Goal: Task Accomplishment & Management: Manage account settings

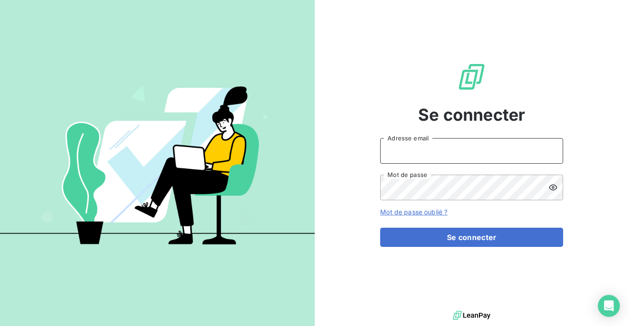
click at [440, 151] on input "Adresse email" at bounding box center [471, 151] width 183 height 26
type input "[EMAIL_ADDRESS][DOMAIN_NAME]"
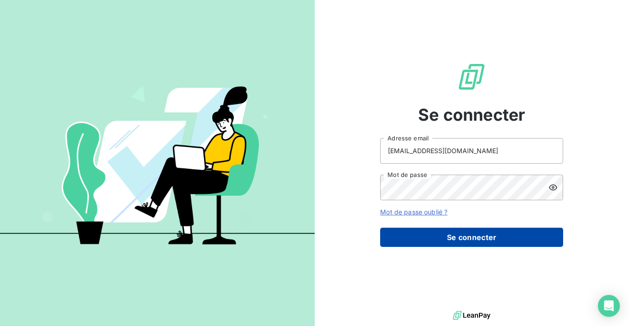
click at [458, 242] on button "Se connecter" at bounding box center [471, 237] width 183 height 19
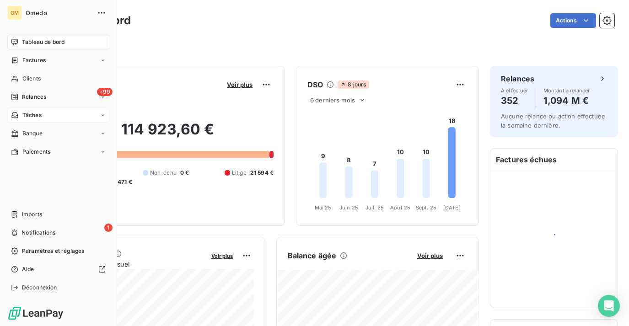
click at [52, 114] on div "Tâches" at bounding box center [58, 115] width 102 height 15
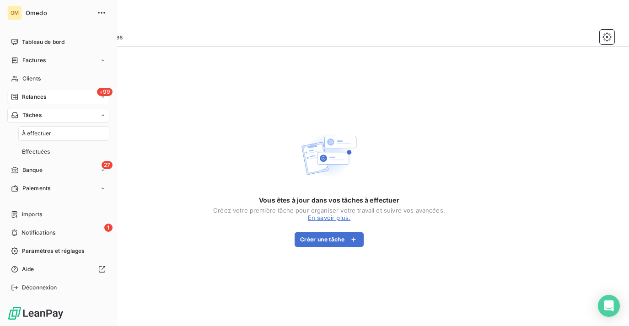
click at [38, 94] on span "Relances" at bounding box center [34, 97] width 24 height 8
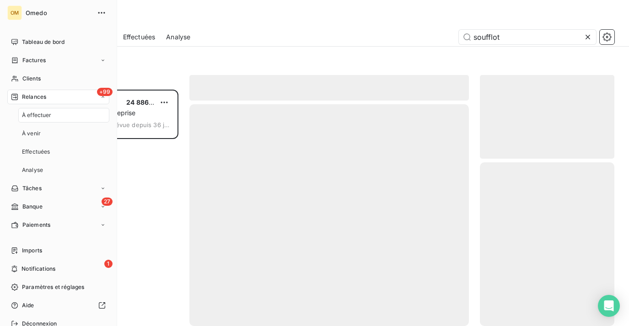
scroll to position [237, 134]
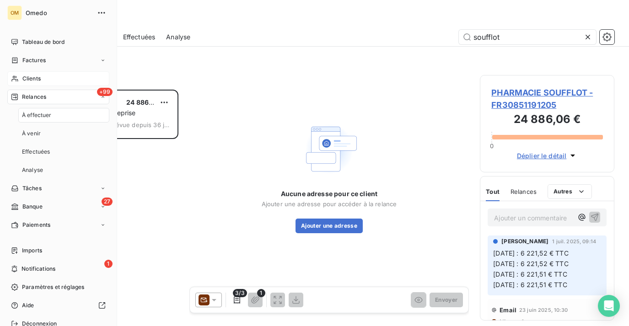
click at [35, 76] on span "Clients" at bounding box center [31, 79] width 18 height 8
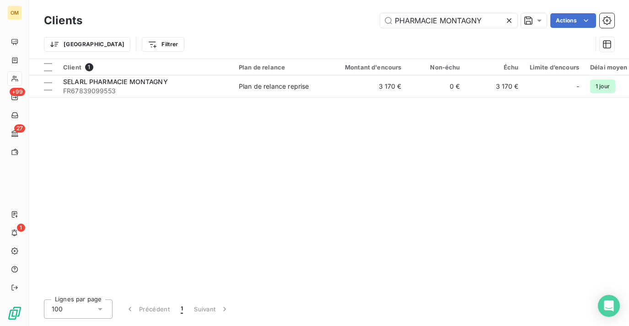
click at [508, 18] on icon at bounding box center [509, 20] width 9 height 9
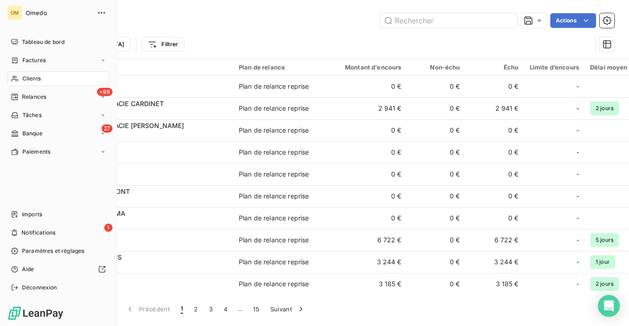
click at [34, 79] on span "Clients" at bounding box center [31, 79] width 18 height 8
click at [47, 135] on div "27 Banque" at bounding box center [58, 133] width 102 height 15
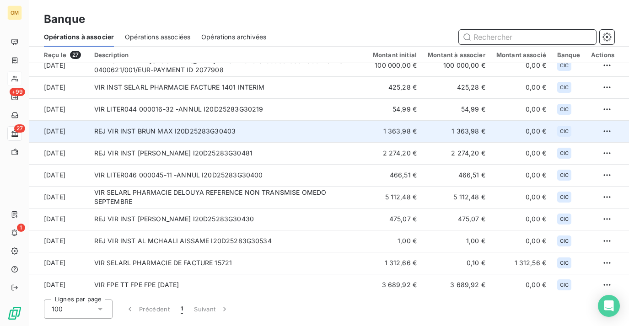
scroll to position [54, 0]
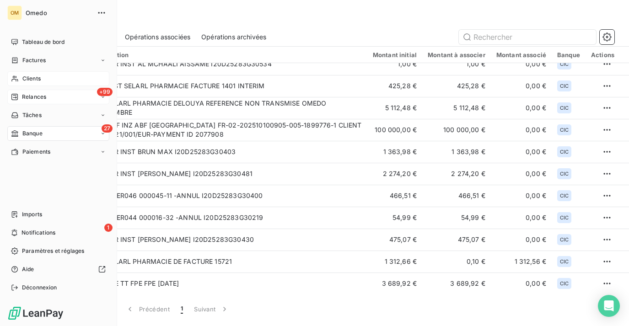
click at [40, 102] on div "+99 Relances" at bounding box center [58, 97] width 102 height 15
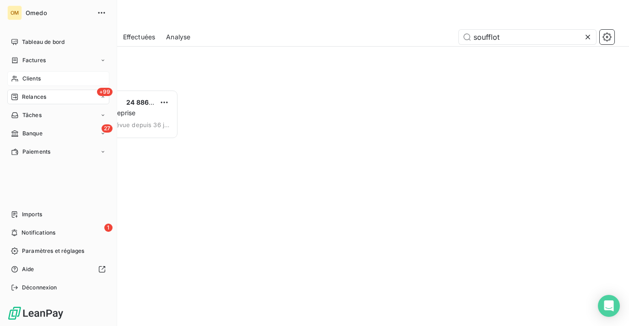
scroll to position [237, 134]
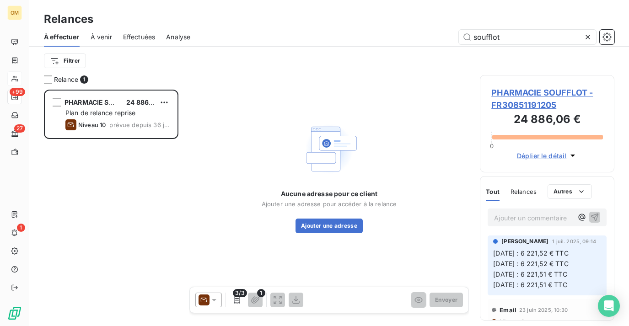
click at [588, 34] on icon at bounding box center [587, 36] width 9 height 9
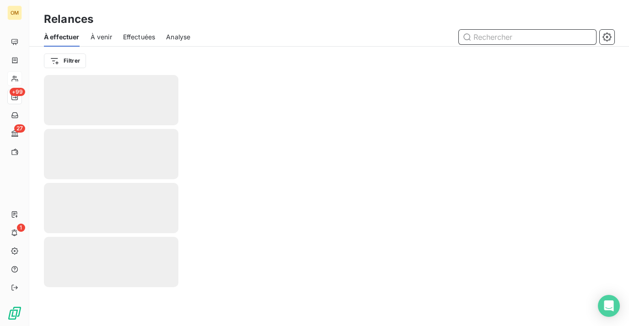
click at [507, 39] on input "text" at bounding box center [527, 37] width 137 height 15
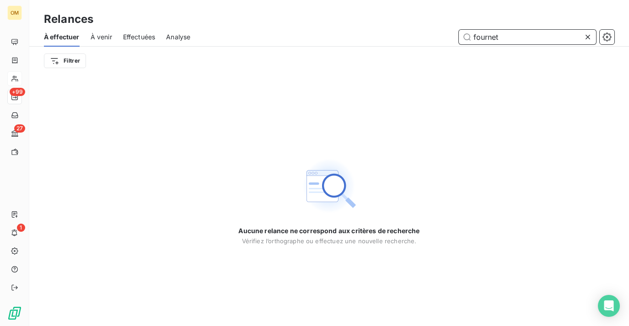
type input "fournet"
click at [588, 37] on icon at bounding box center [587, 36] width 9 height 9
click at [531, 34] on input "text" at bounding box center [527, 37] width 137 height 15
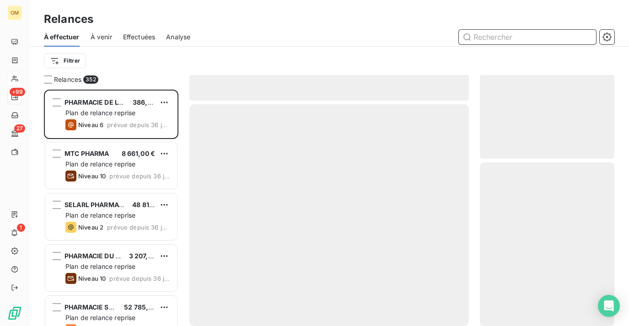
scroll to position [237, 134]
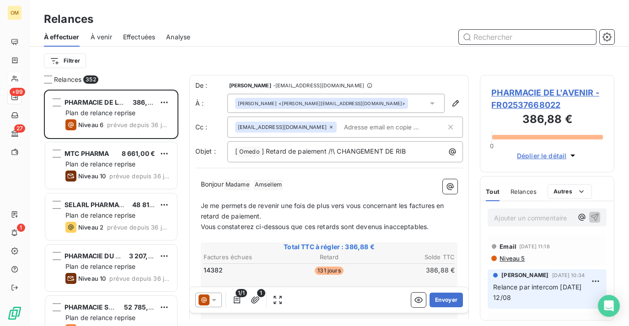
paste input "PHARMACIE FOURNET WAGRAM"
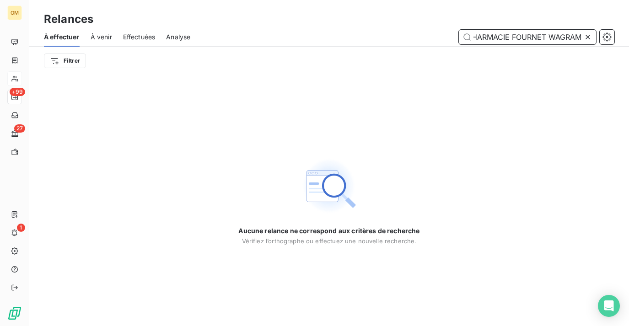
drag, startPoint x: 549, startPoint y: 42, endPoint x: 476, endPoint y: 31, distance: 73.1
click at [476, 31] on input "PHARMACIE FOURNET WAGRAM" at bounding box center [527, 37] width 137 height 15
click at [489, 34] on input "PHARMACIE FOURNET WAGRAM" at bounding box center [527, 37] width 137 height 15
drag, startPoint x: 550, startPoint y: 36, endPoint x: 525, endPoint y: 36, distance: 25.2
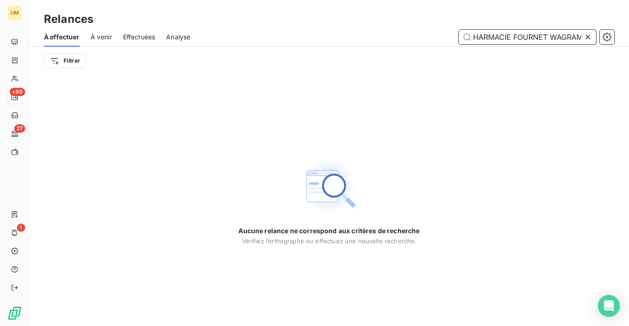
click at [525, 36] on input "PHARMACIE FOURNET WAGRAM" at bounding box center [527, 37] width 137 height 15
drag, startPoint x: 582, startPoint y: 37, endPoint x: 550, endPoint y: 35, distance: 33.0
click at [550, 36] on input "PHARMACIE PHARMACIE FOURNET WAGRAMWAGRAM" at bounding box center [527, 37] width 137 height 15
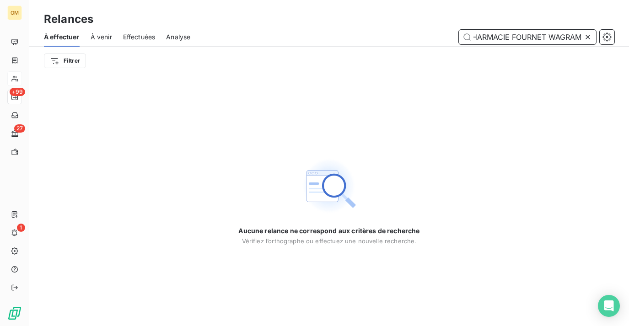
drag, startPoint x: 550, startPoint y: 38, endPoint x: 597, endPoint y: 39, distance: 46.7
click at [597, 39] on div "PHARMACIE PHARMACIE FOURNET WAGRAM" at bounding box center [407, 37] width 413 height 15
click at [545, 37] on input "PHARMACIE PHARMACIE FOURNET" at bounding box center [527, 37] width 137 height 15
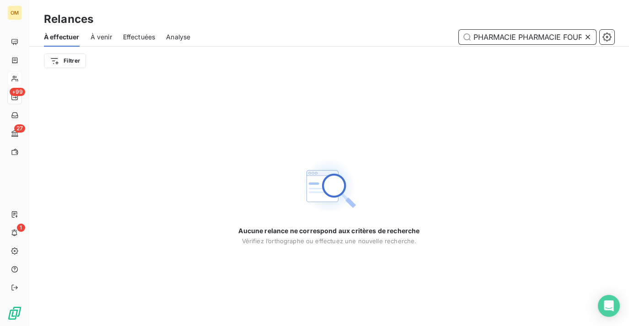
drag, startPoint x: 499, startPoint y: 35, endPoint x: 440, endPoint y: 25, distance: 59.5
click at [440, 25] on div "Relances À effectuer À venir Effectuées Analyse PHARMACIE PHARMACIE FOURNET Fil…" at bounding box center [329, 37] width 600 height 75
click at [558, 34] on input "PHARMACIE FOURNET" at bounding box center [527, 37] width 137 height 15
drag, startPoint x: 558, startPoint y: 34, endPoint x: 520, endPoint y: 33, distance: 38.0
click at [520, 33] on input "PHARMACIE FOURNET" at bounding box center [527, 37] width 137 height 15
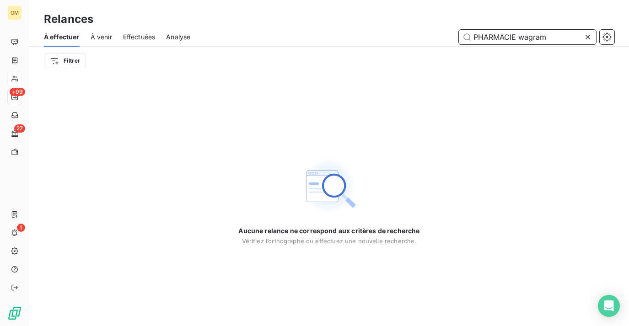
drag, startPoint x: 519, startPoint y: 38, endPoint x: 434, endPoint y: 24, distance: 86.2
click at [426, 34] on div "PHARMACIE wagram" at bounding box center [407, 37] width 413 height 15
click at [570, 41] on input "wagram" at bounding box center [527, 37] width 137 height 15
type input "wagram"
click at [588, 35] on icon at bounding box center [587, 36] width 9 height 9
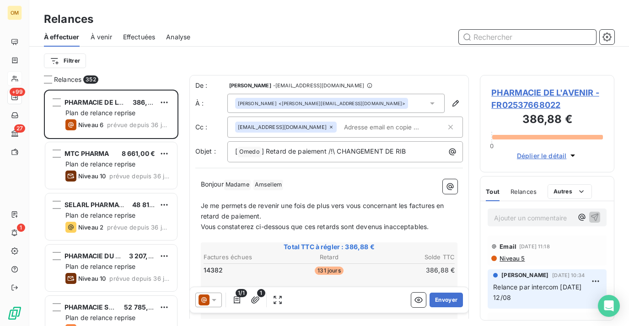
click at [540, 36] on input "text" at bounding box center [527, 37] width 137 height 15
type input "f"
paste input "PHARMACIE FOURNET WAGRAM"
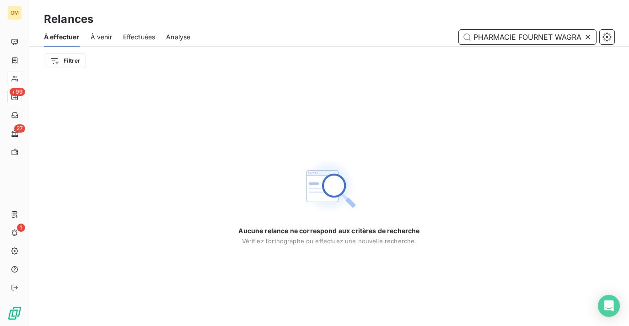
drag, startPoint x: 550, startPoint y: 37, endPoint x: 464, endPoint y: 35, distance: 85.6
click at [464, 35] on input "PHARMACIE FOURNET WAGRAM" at bounding box center [527, 37] width 137 height 15
click at [541, 32] on input "PHARMACIE FOURNET WAGRAM" at bounding box center [527, 37] width 137 height 15
drag, startPoint x: 555, startPoint y: 36, endPoint x: 624, endPoint y: 44, distance: 69.1
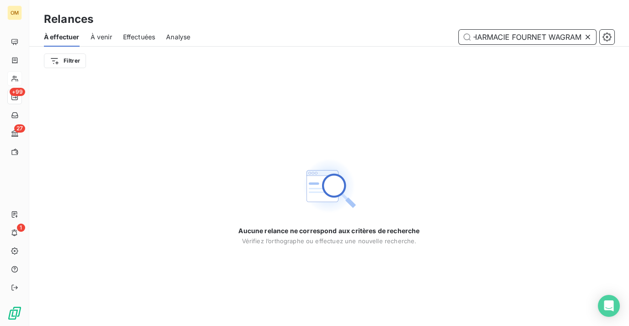
click at [624, 44] on div "À effectuer À venir Effectuées Analyse PHARMACIE FOURNET WAGRAM" at bounding box center [329, 36] width 600 height 19
click at [555, 37] on input "PHARMACIE FOURNET WAGRAM" at bounding box center [527, 37] width 137 height 15
type input "PHARMACIE FOURNET WAGRAM"
click at [588, 37] on icon at bounding box center [587, 36] width 9 height 9
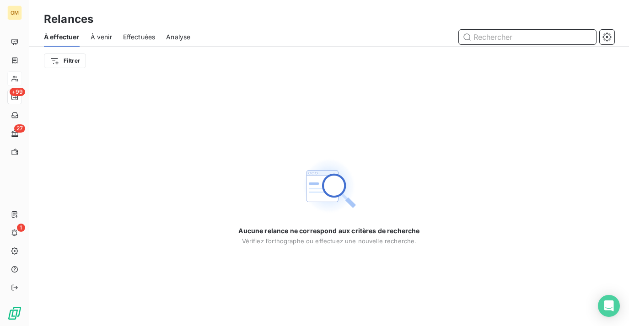
click at [520, 38] on input "text" at bounding box center [527, 37] width 137 height 15
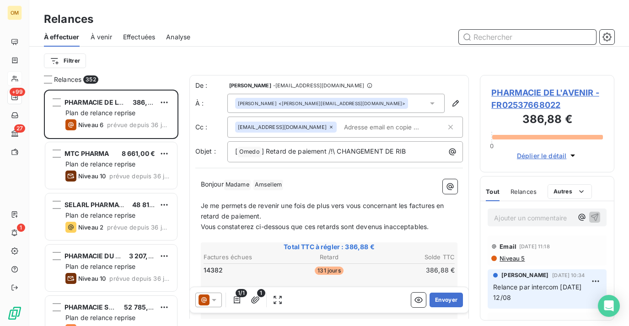
scroll to position [237, 134]
paste input "PHARMACIE FOURNET WAGRAM"
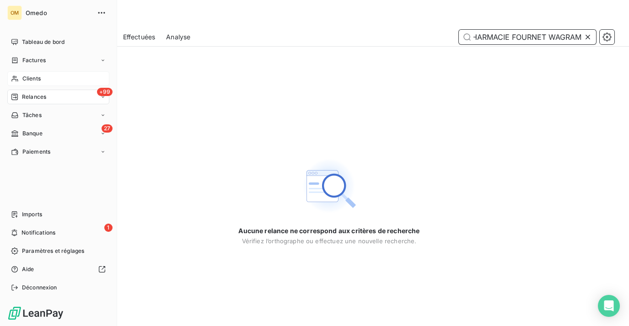
type input "PHARMACIE FOURNET WAGRAM"
click at [31, 76] on span "Clients" at bounding box center [31, 79] width 18 height 8
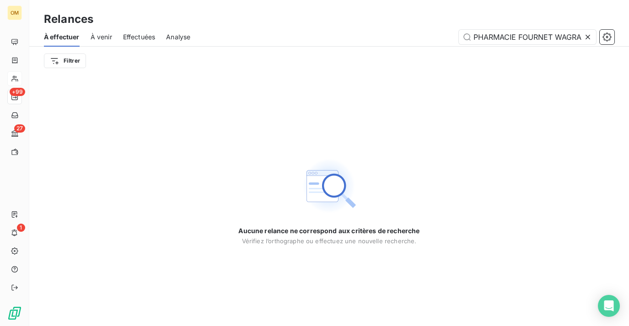
click at [588, 39] on icon at bounding box center [587, 36] width 9 height 9
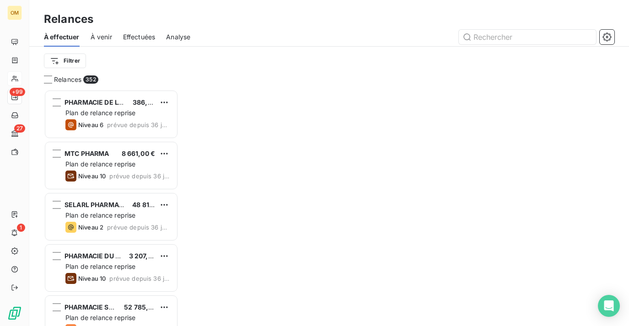
click at [518, 25] on div "Relances" at bounding box center [329, 19] width 600 height 16
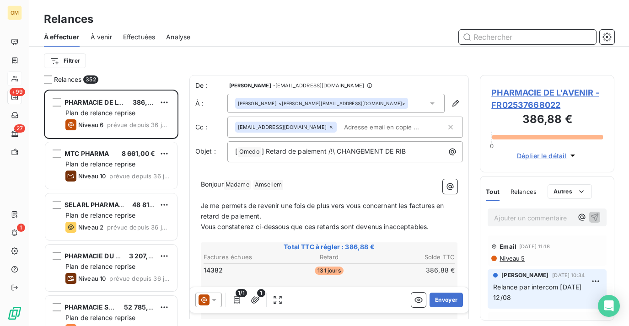
click at [507, 32] on input "text" at bounding box center [527, 37] width 137 height 15
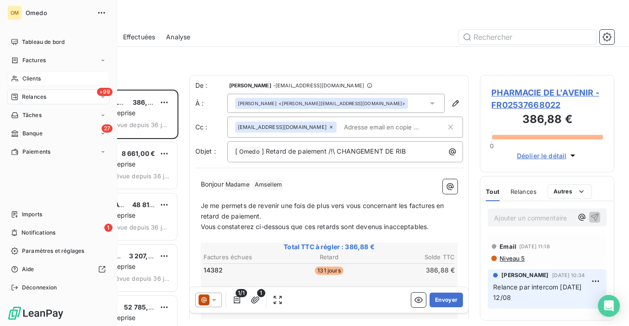
click at [22, 79] on div "Clients" at bounding box center [58, 78] width 102 height 15
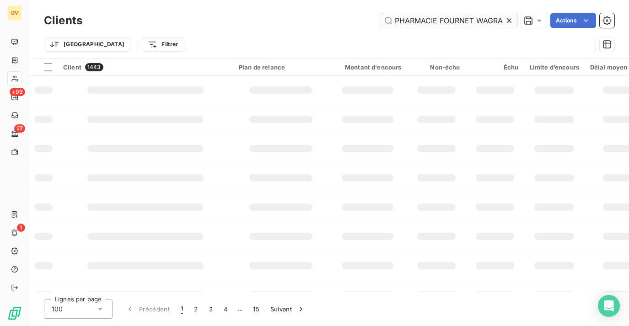
scroll to position [0, 7]
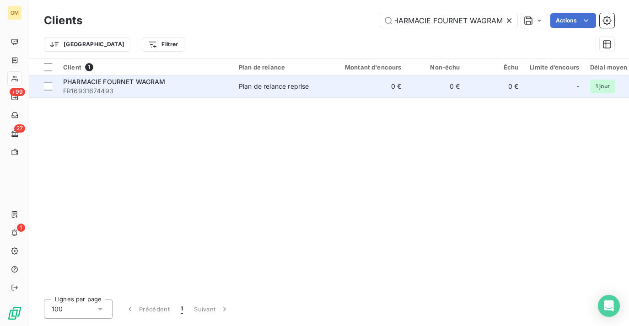
type input "PHARMACIE FOURNET WAGRAM"
click at [379, 86] on td "0 €" at bounding box center [368, 86] width 79 height 22
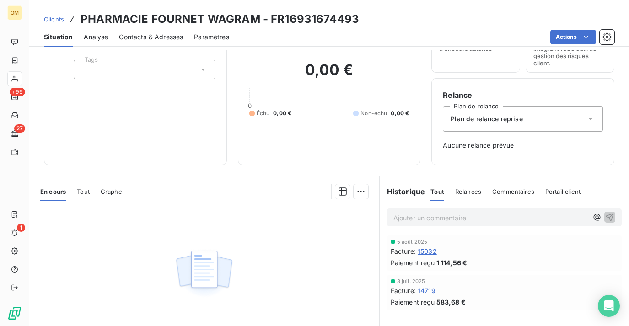
scroll to position [54, 0]
click at [430, 253] on span "15032" at bounding box center [427, 251] width 19 height 10
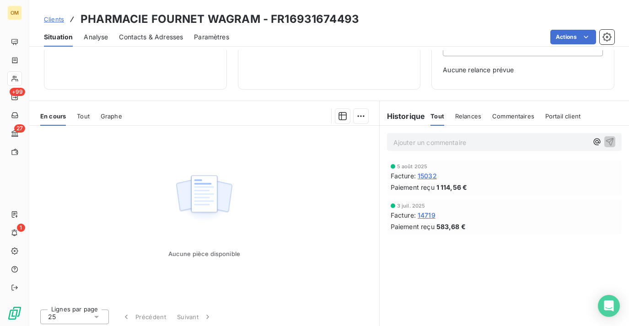
scroll to position [132, 0]
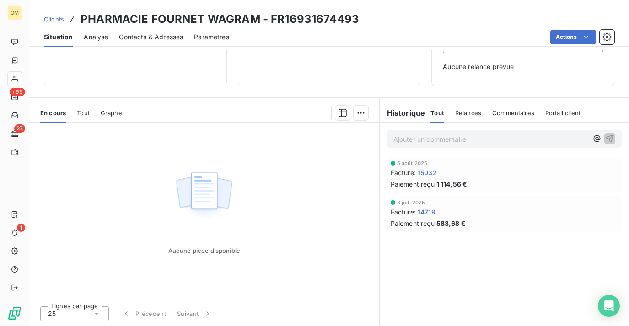
click at [86, 115] on span "Tout" at bounding box center [83, 112] width 13 height 7
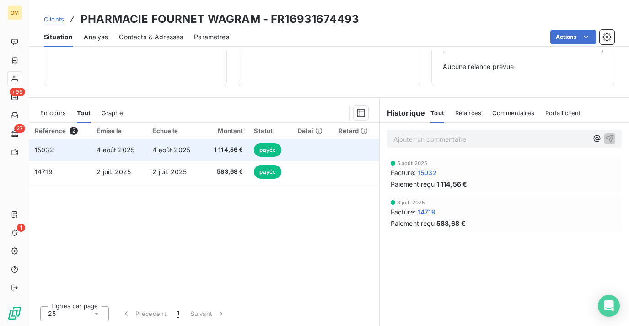
click at [203, 153] on td "1 114,56 €" at bounding box center [226, 150] width 46 height 22
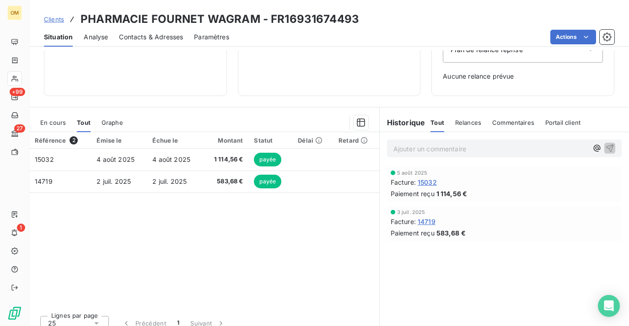
scroll to position [65, 0]
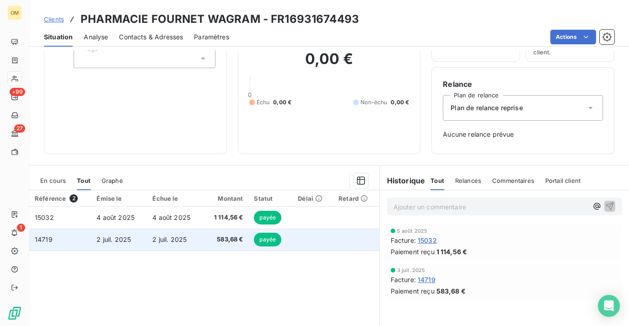
click at [222, 247] on td "583,68 €" at bounding box center [226, 240] width 46 height 22
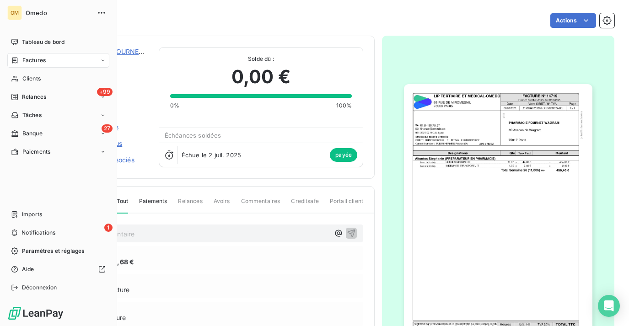
click at [47, 61] on div "Factures" at bounding box center [58, 60] width 102 height 15
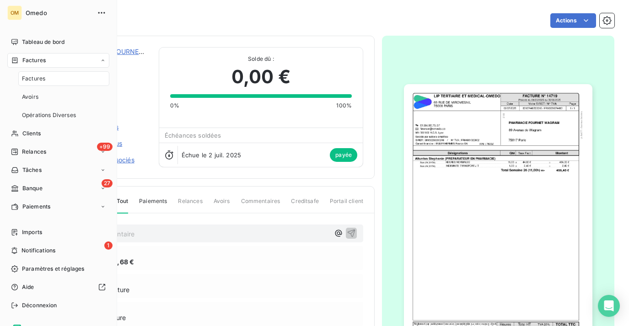
click at [49, 64] on div "Factures" at bounding box center [58, 60] width 102 height 15
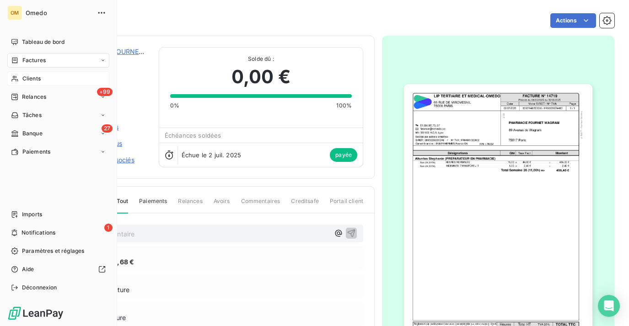
click at [49, 78] on div "Clients" at bounding box center [58, 78] width 102 height 15
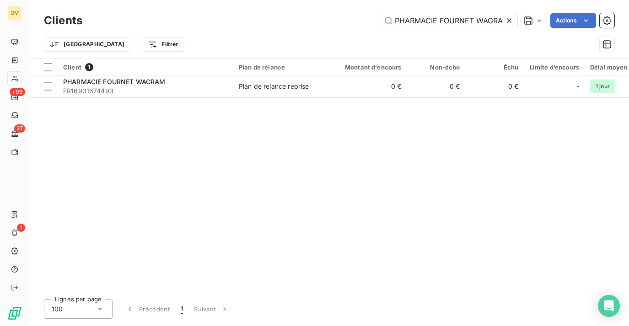
click at [510, 23] on icon at bounding box center [509, 20] width 9 height 9
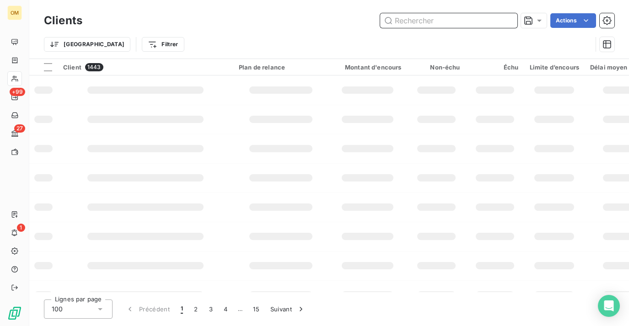
click at [421, 23] on input "text" at bounding box center [448, 20] width 137 height 15
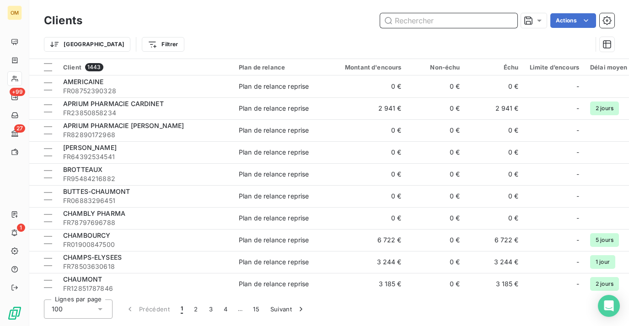
paste input "GRANDE PHARMACIE BEAUJON"
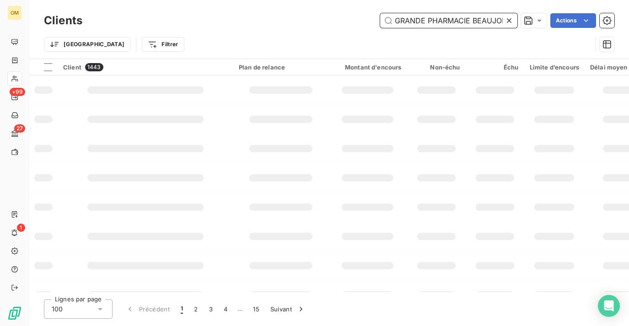
scroll to position [0, 4]
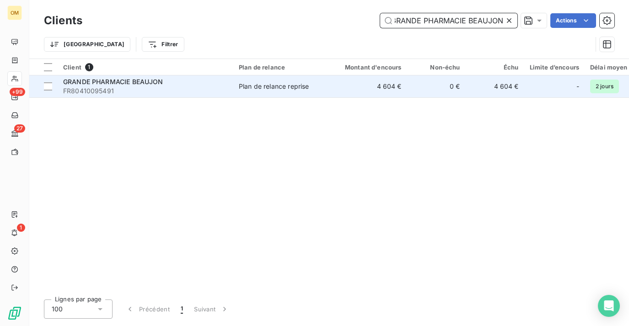
type input "GRANDE PHARMACIE BEAUJON"
click at [322, 95] on td "Plan de relance reprise" at bounding box center [280, 86] width 95 height 22
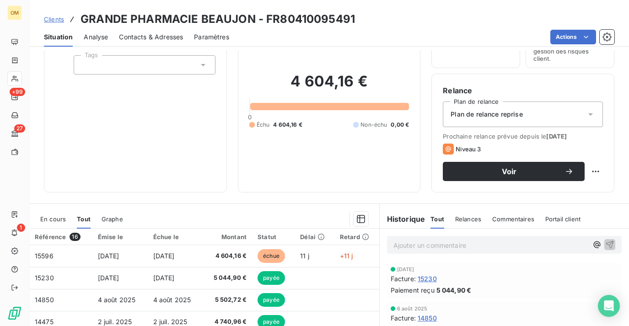
scroll to position [62, 0]
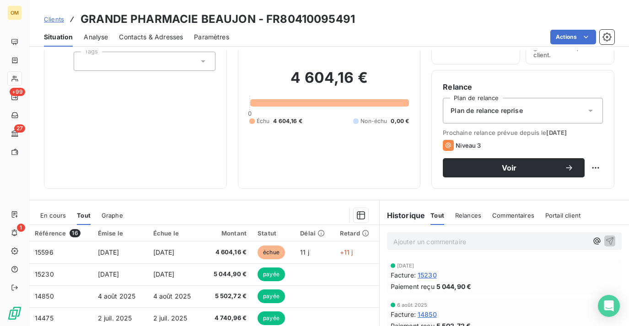
click at [431, 276] on span "15230" at bounding box center [427, 275] width 19 height 10
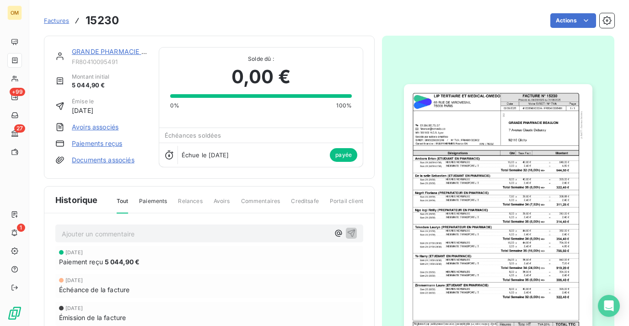
click at [506, 176] on img "button" at bounding box center [498, 217] width 188 height 266
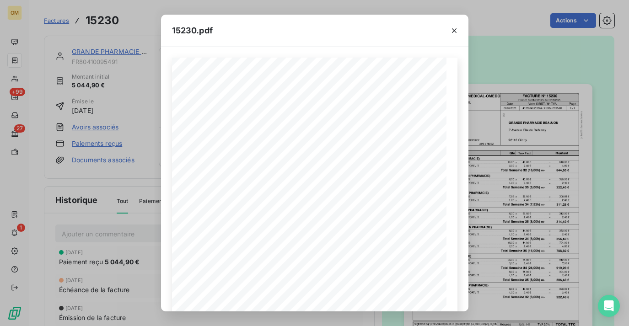
click at [532, 118] on div "15230.pdf FACTURE N° [GEOGRAPHIC_DATA][STREET_ADDRESS] ET MEDICAL-OMEDO Date Pa…" at bounding box center [314, 163] width 629 height 326
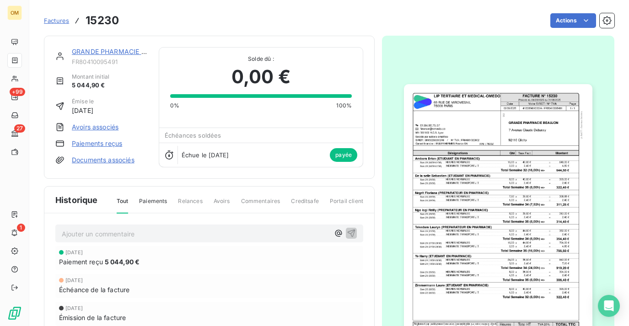
scroll to position [88, 0]
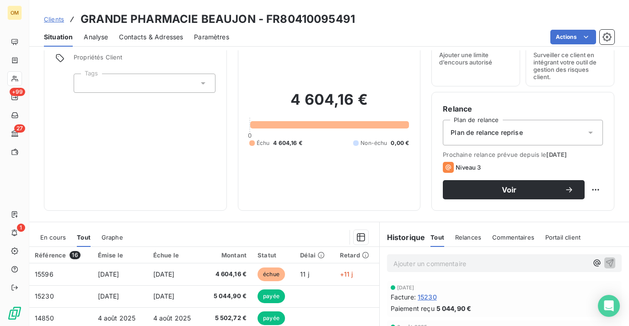
scroll to position [114, 0]
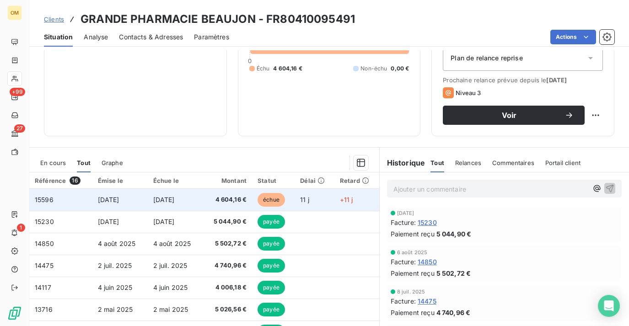
click at [175, 200] on span "[DATE]" at bounding box center [164, 200] width 22 height 8
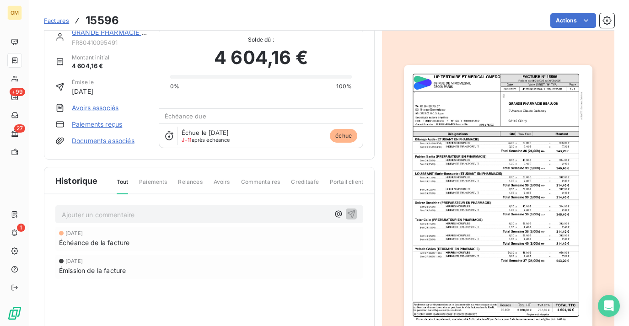
scroll to position [5, 0]
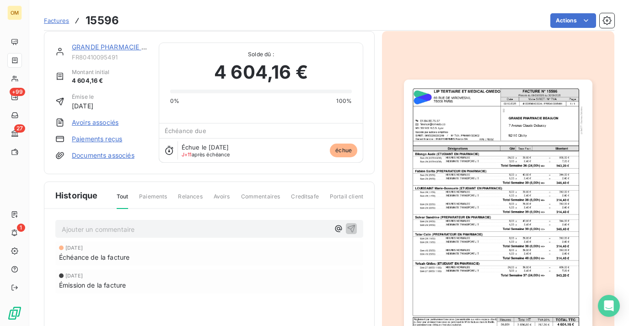
click at [508, 152] on img "button" at bounding box center [498, 213] width 188 height 266
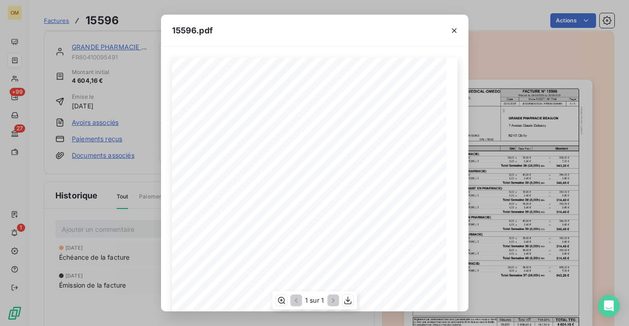
scroll to position [145, 0]
click at [345, 302] on icon "button" at bounding box center [347, 300] width 9 height 9
click at [113, 84] on div "15596.pdf FACTURE N° [GEOGRAPHIC_DATA][STREET_ADDRESS] ET MEDICAL-OMEDO Date Pa…" at bounding box center [314, 163] width 629 height 326
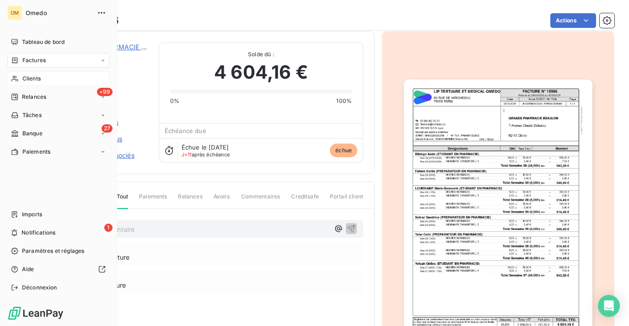
click at [23, 78] on span "Clients" at bounding box center [31, 79] width 18 height 8
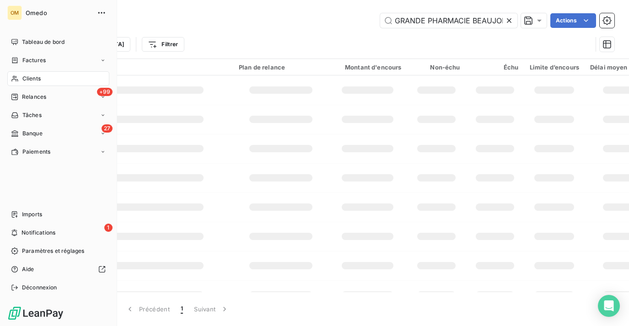
scroll to position [0, 4]
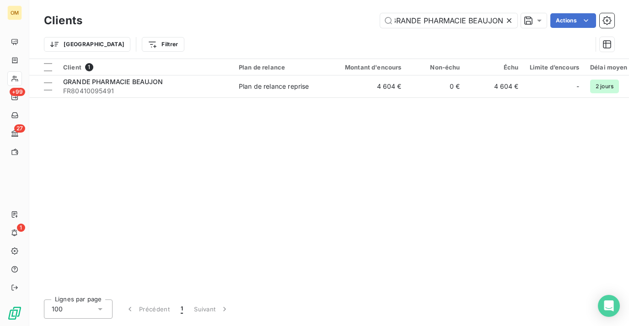
click at [507, 20] on icon at bounding box center [509, 20] width 9 height 9
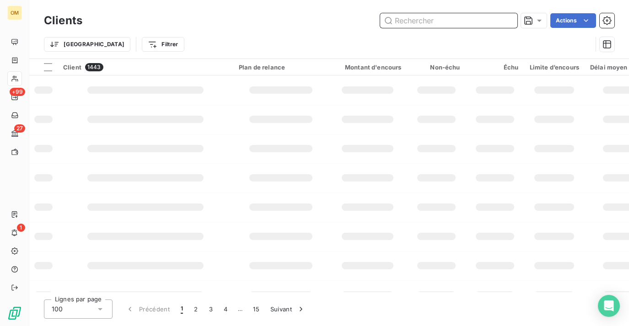
click at [457, 17] on input "text" at bounding box center [448, 20] width 137 height 15
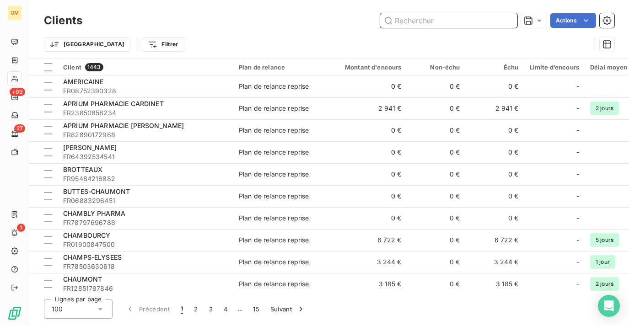
paste input "PHARMACIE DES FAMILLES"
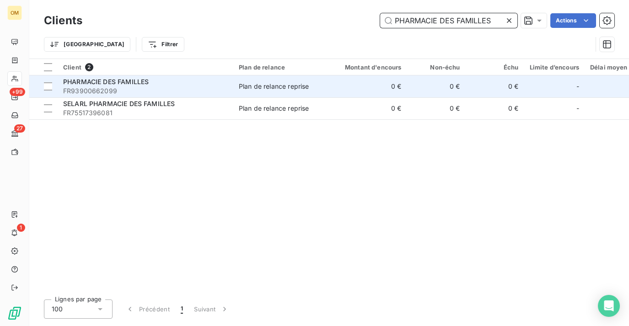
type input "PHARMACIE DES FAMILLES"
click at [346, 86] on td "0 €" at bounding box center [368, 86] width 79 height 22
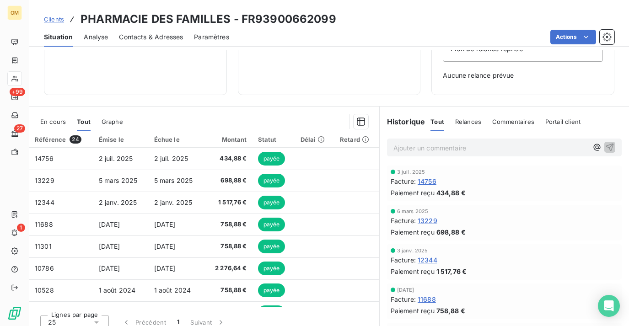
scroll to position [45, 0]
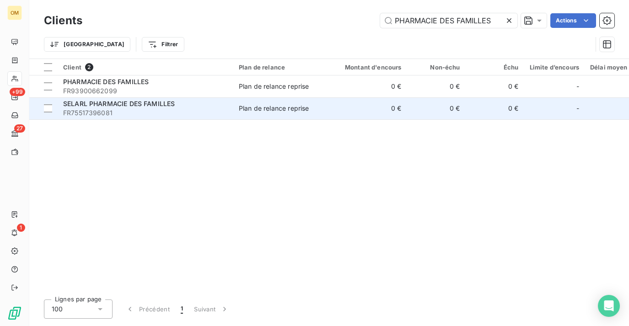
click at [335, 112] on td "0 €" at bounding box center [368, 108] width 79 height 22
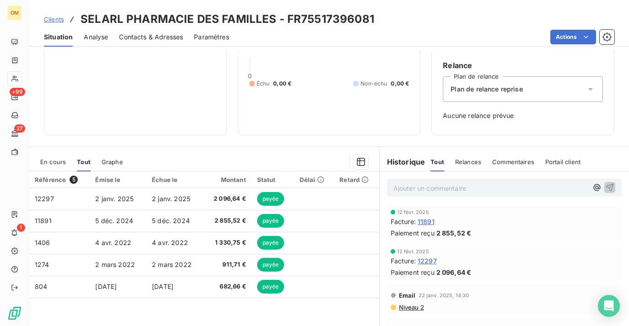
scroll to position [84, 0]
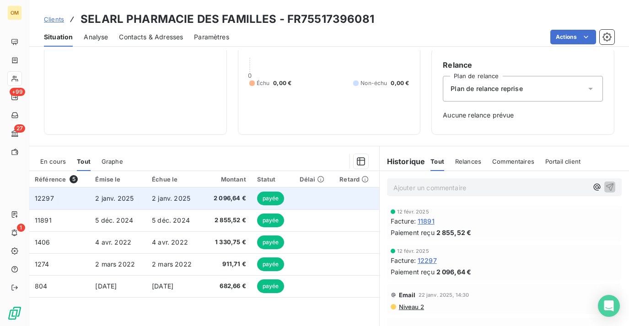
click at [303, 203] on td at bounding box center [314, 199] width 40 height 22
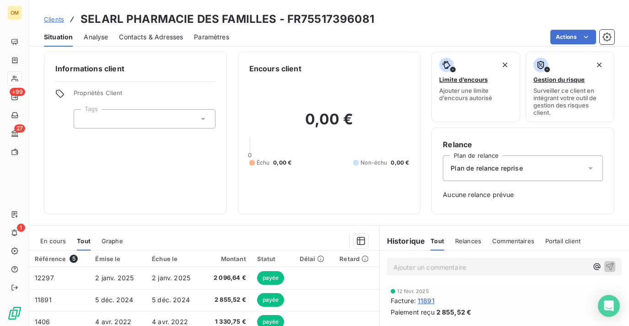
scroll to position [132, 0]
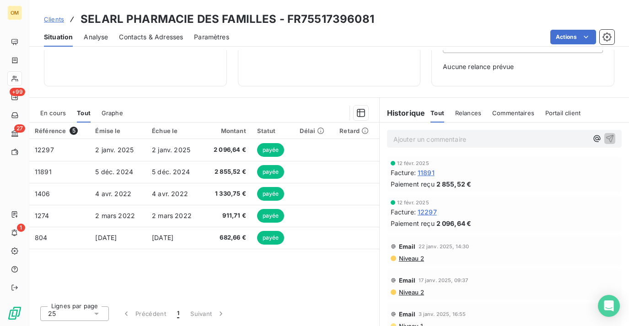
click at [430, 172] on span "11891" at bounding box center [426, 173] width 17 height 10
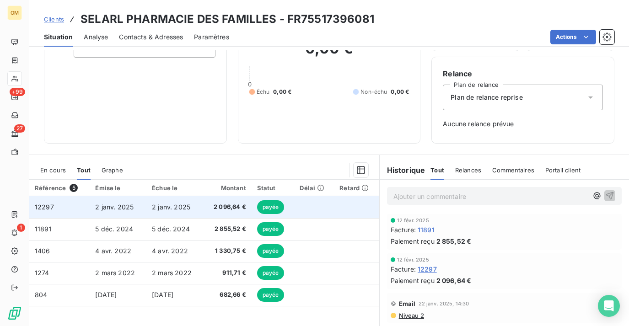
scroll to position [77, 0]
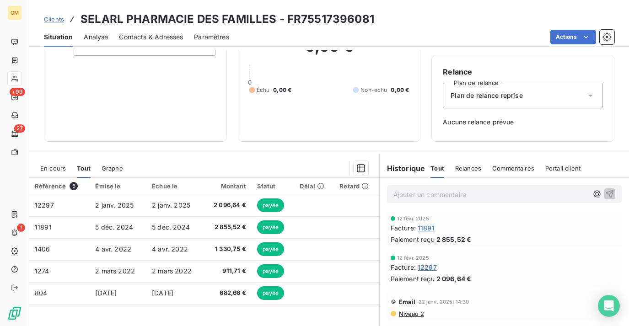
click at [430, 268] on span "12297" at bounding box center [427, 268] width 19 height 10
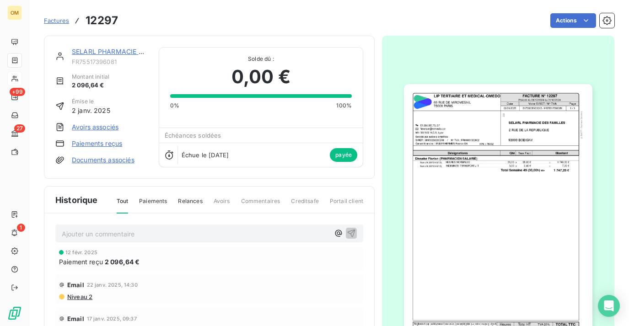
click at [515, 162] on img "button" at bounding box center [498, 217] width 188 height 266
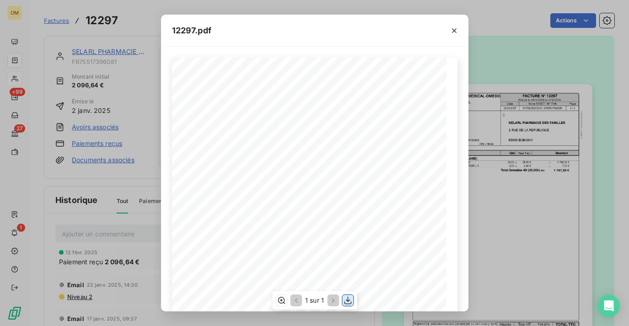
click at [348, 302] on icon "button" at bounding box center [347, 301] width 7 height 8
click at [453, 31] on icon "button" at bounding box center [454, 30] width 9 height 9
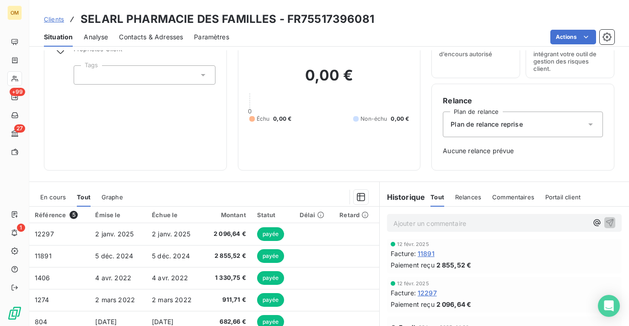
scroll to position [0, 0]
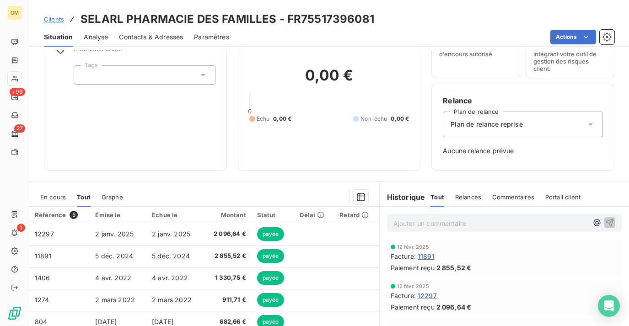
click at [429, 257] on span "11891" at bounding box center [426, 257] width 17 height 10
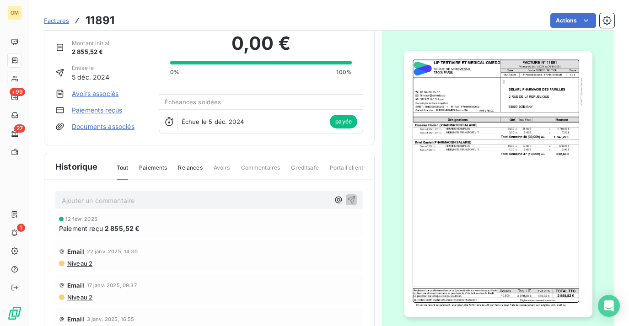
scroll to position [34, 0]
click at [489, 149] on img "button" at bounding box center [498, 183] width 188 height 266
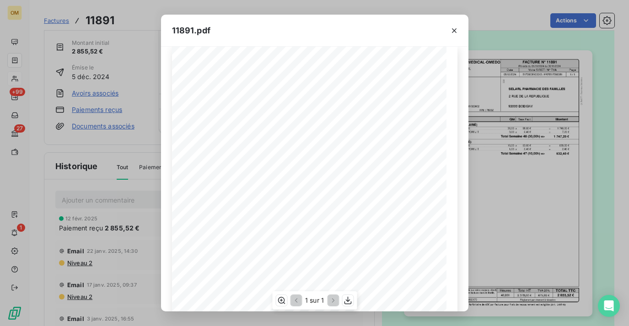
scroll to position [12, 0]
click at [348, 302] on icon "button" at bounding box center [347, 300] width 9 height 9
